Goal: Task Accomplishment & Management: Use online tool/utility

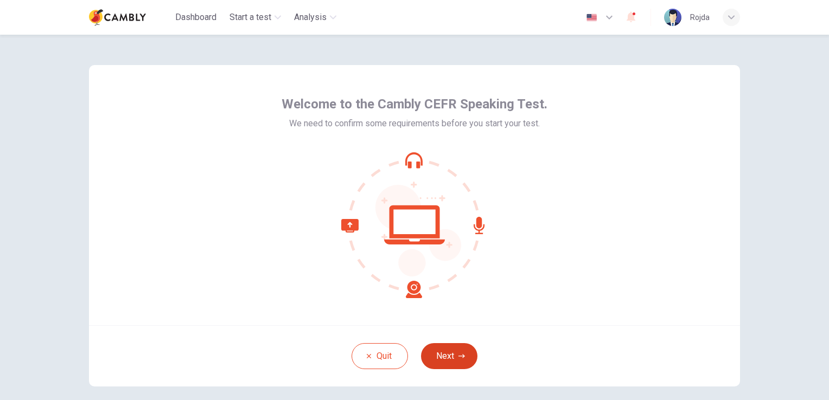
click at [440, 353] on button "Next" at bounding box center [449, 357] width 56 height 26
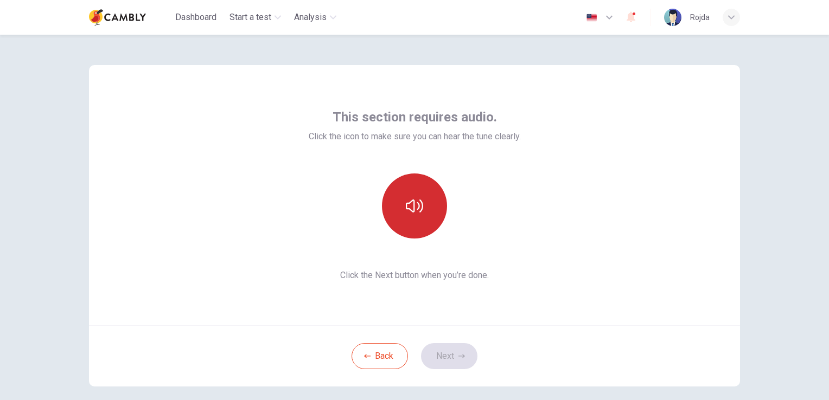
click at [423, 202] on button "button" at bounding box center [414, 206] width 65 height 65
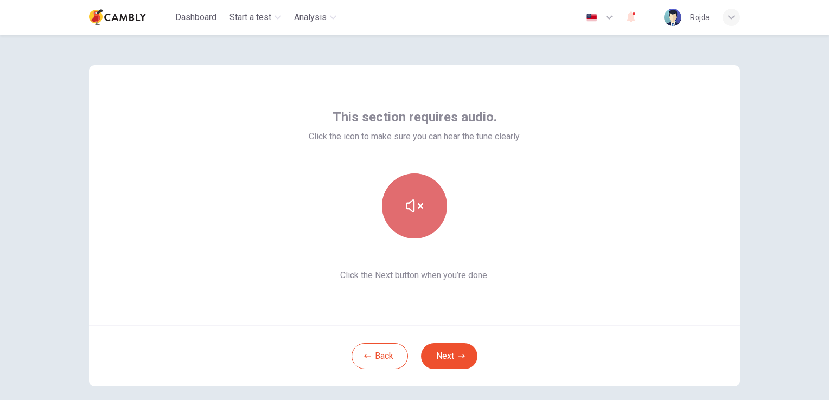
click at [421, 204] on button "button" at bounding box center [414, 206] width 65 height 65
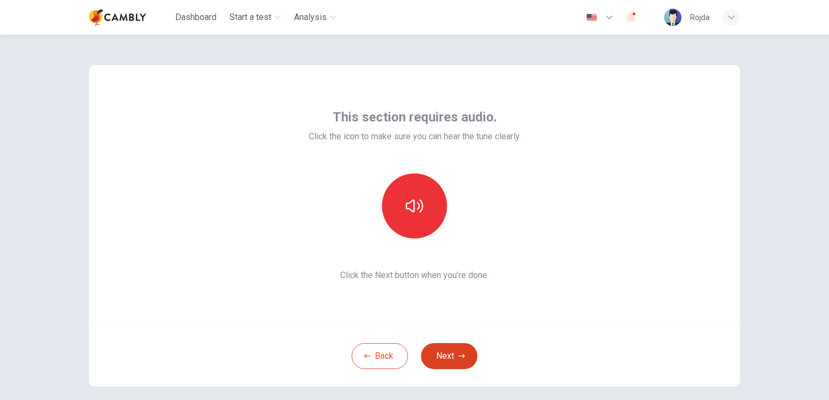
click at [443, 358] on button "Next" at bounding box center [449, 357] width 56 height 26
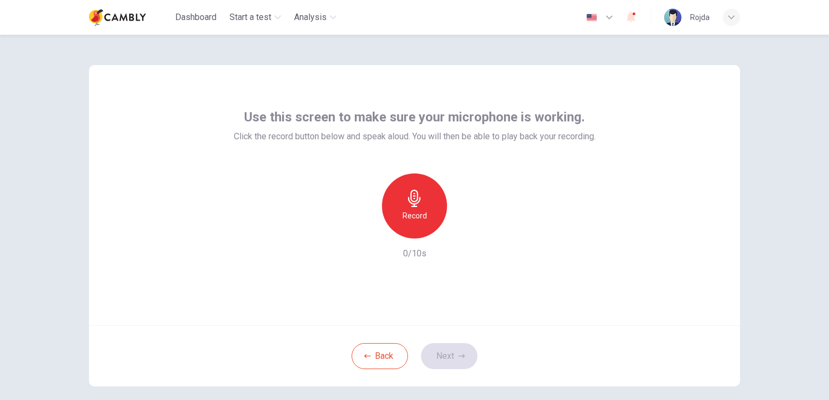
click at [409, 211] on h6 "Record" at bounding box center [415, 215] width 24 height 13
click at [417, 216] on h6 "Stop" at bounding box center [414, 215] width 16 height 13
click at [452, 355] on button "Next" at bounding box center [449, 357] width 56 height 26
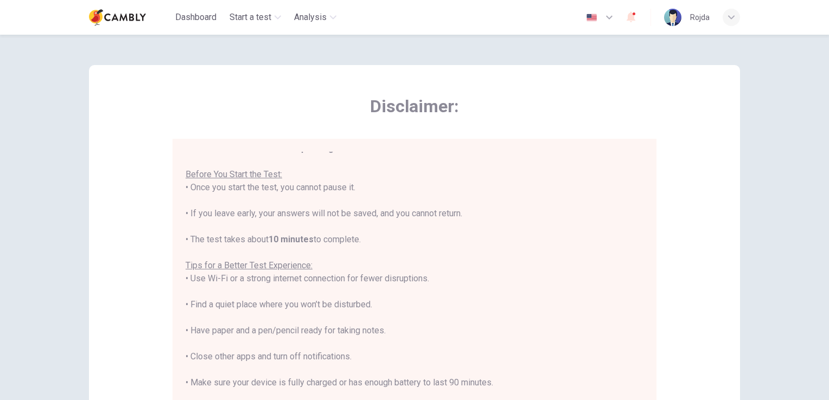
scroll to position [12, 0]
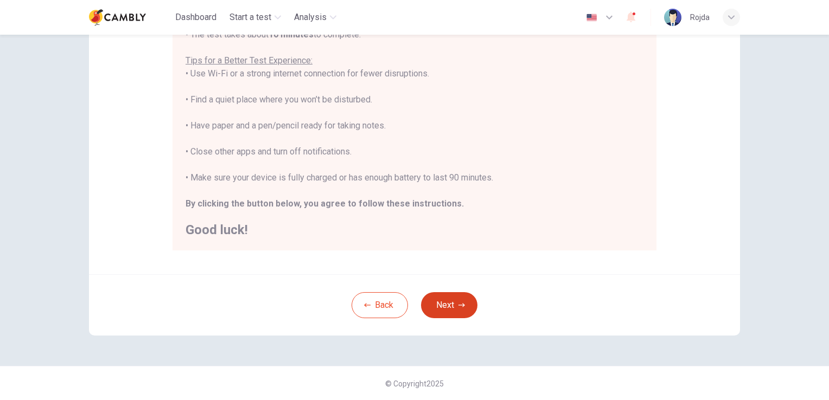
click at [444, 296] on button "Next" at bounding box center [449, 306] width 56 height 26
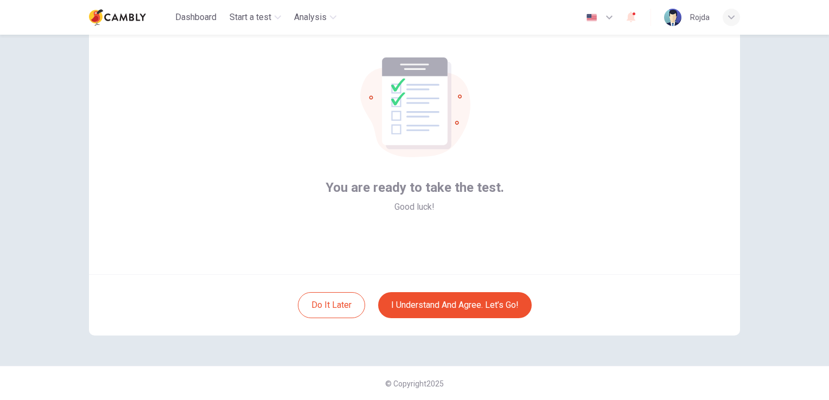
scroll to position [0, 0]
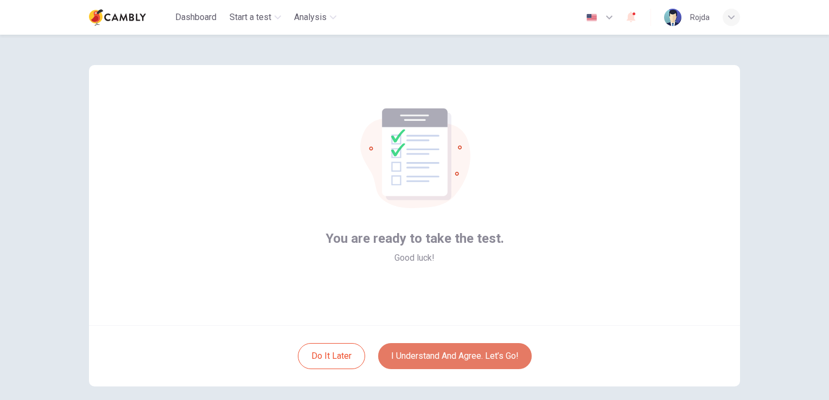
click at [434, 361] on button "I understand and agree. Let’s go!" at bounding box center [455, 357] width 154 height 26
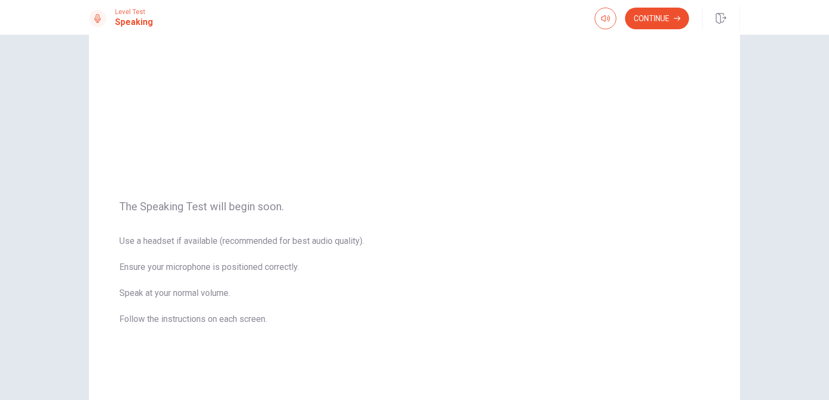
scroll to position [22, 0]
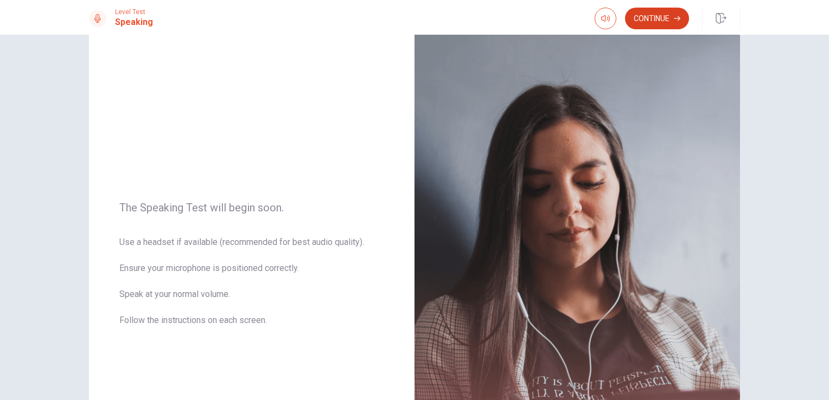
click at [671, 16] on button "Continue" at bounding box center [657, 19] width 64 height 22
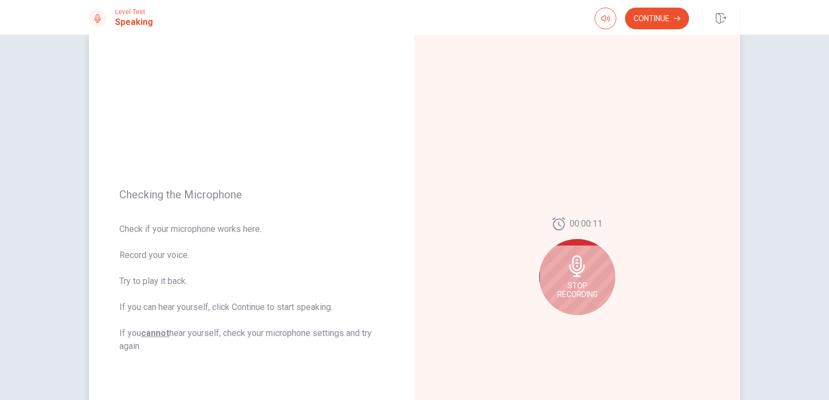
click at [584, 277] on div "Stop Recording" at bounding box center [577, 277] width 76 height 76
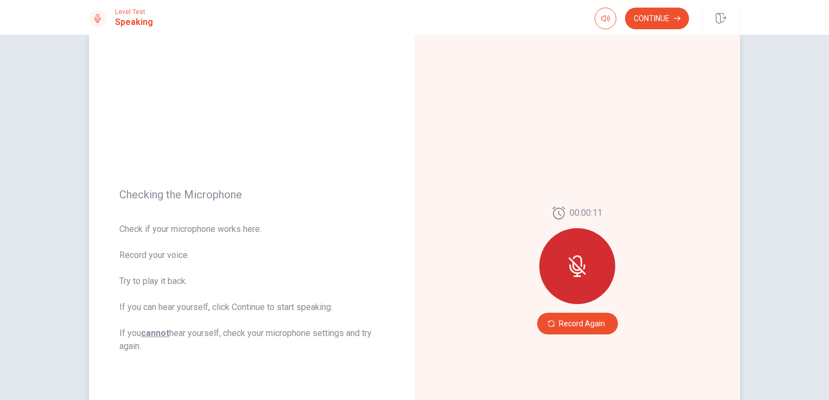
click at [580, 266] on icon at bounding box center [577, 261] width 9 height 11
click at [574, 317] on button "Record Again" at bounding box center [577, 324] width 81 height 22
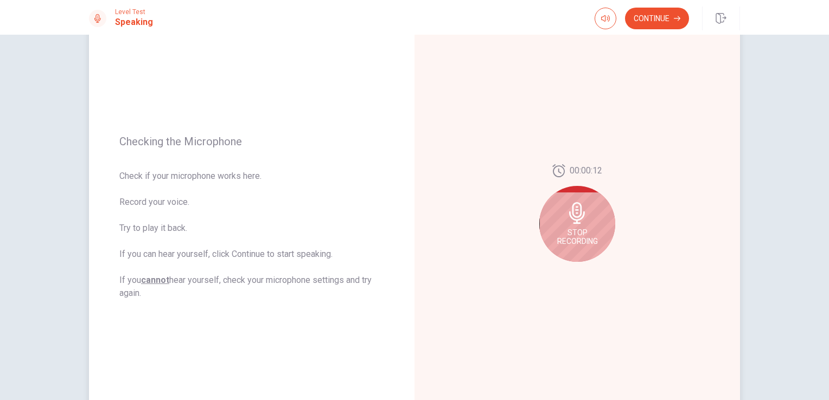
scroll to position [0, 0]
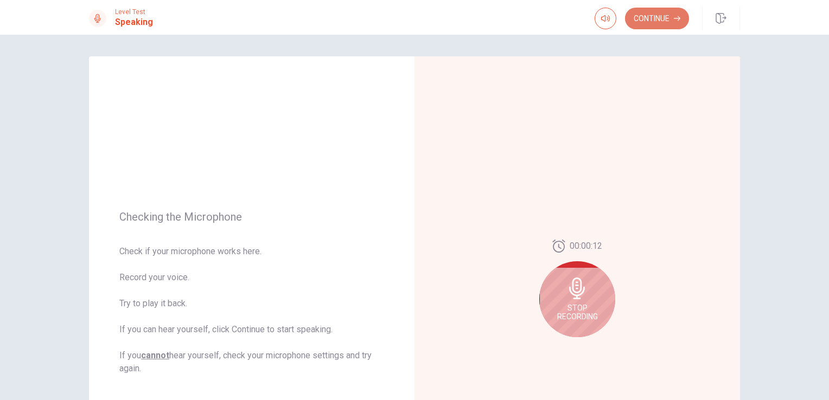
click at [669, 12] on button "Continue" at bounding box center [657, 19] width 64 height 22
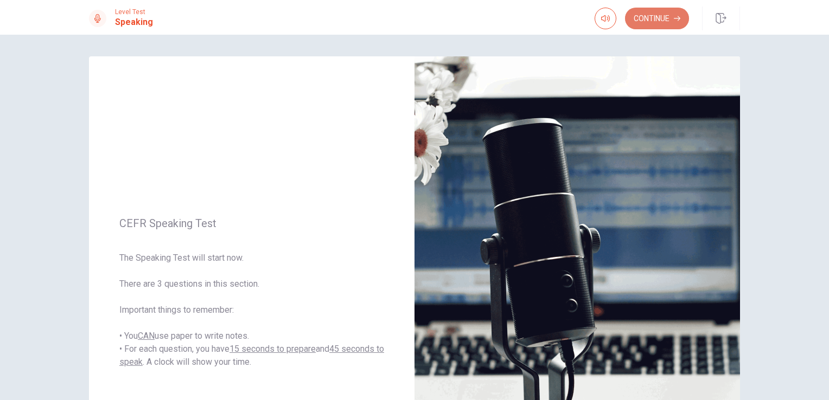
click at [646, 12] on button "Continue" at bounding box center [657, 19] width 64 height 22
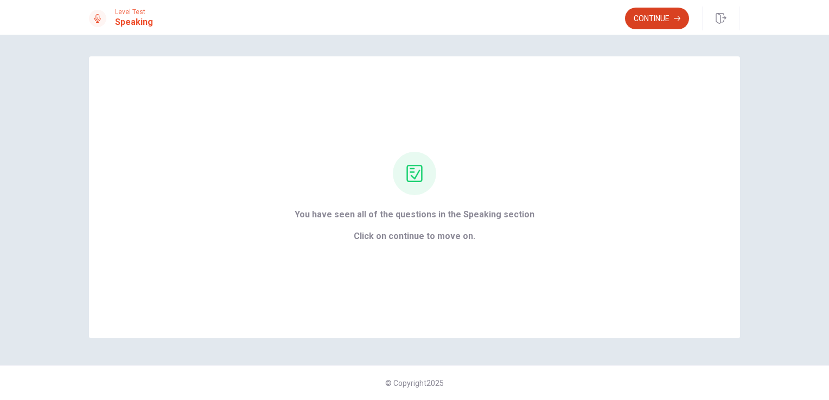
click at [645, 15] on button "Continue" at bounding box center [657, 19] width 64 height 22
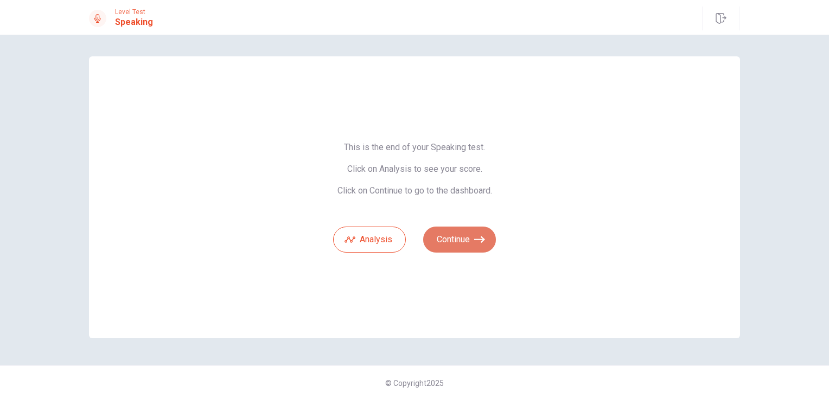
click at [454, 241] on button "Continue" at bounding box center [459, 240] width 73 height 26
